Goal: Navigation & Orientation: Find specific page/section

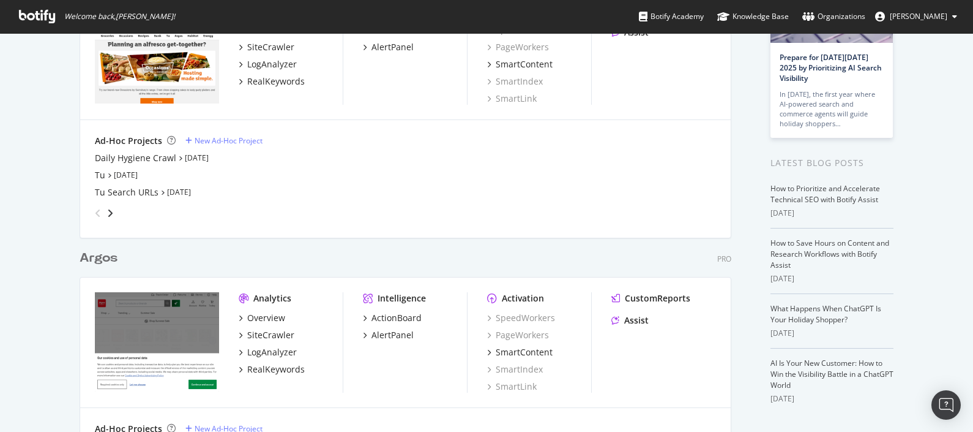
scroll to position [241, 0]
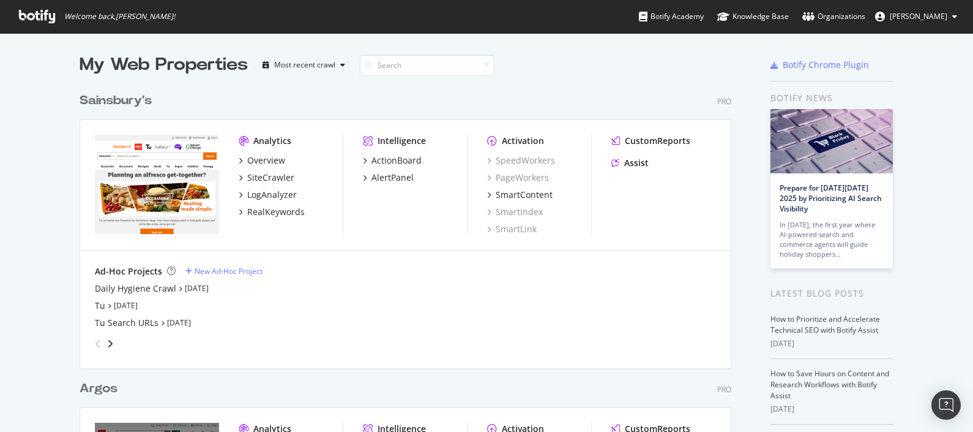
click at [351, 346] on div "grid" at bounding box center [403, 341] width 626 height 24
click at [603, 361] on div "Ad-Hoc Projects New Ad-Hoc Project Daily Hygiene Crawl Sep 24th 25 Tu Sep 24th …" at bounding box center [405, 309] width 651 height 118
click at [624, 364] on div "Ad-Hoc Projects New Ad-Hoc Project Daily Hygiene Crawl Sep 24th 25 Tu Sep 24th …" at bounding box center [405, 309] width 651 height 118
